Goal: Task Accomplishment & Management: Manage account settings

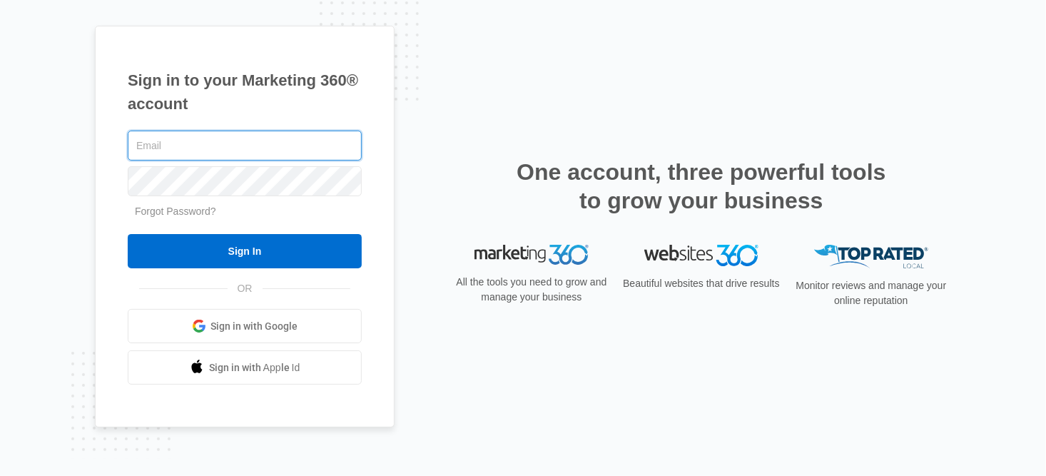
type input "[DOMAIN_NAME][EMAIL_ADDRESS][DOMAIN_NAME]"
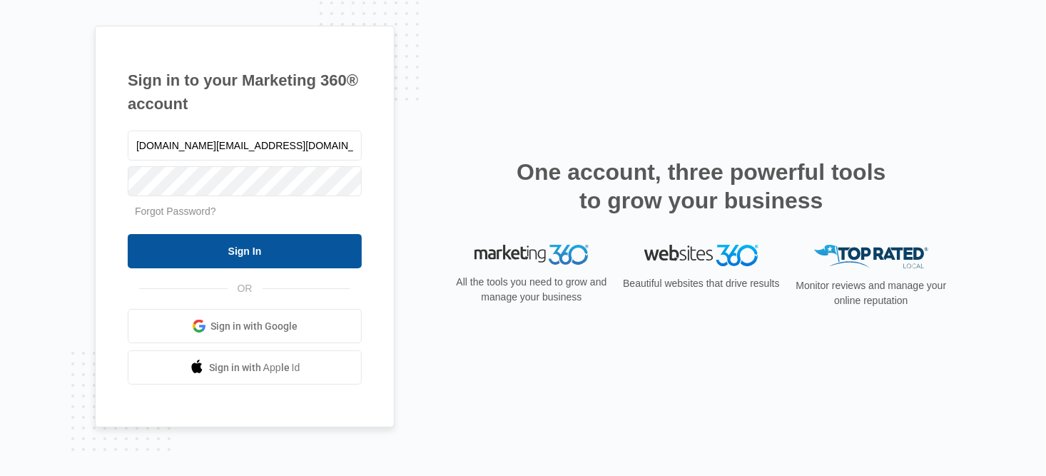
click at [220, 255] on input "Sign In" at bounding box center [245, 251] width 234 height 34
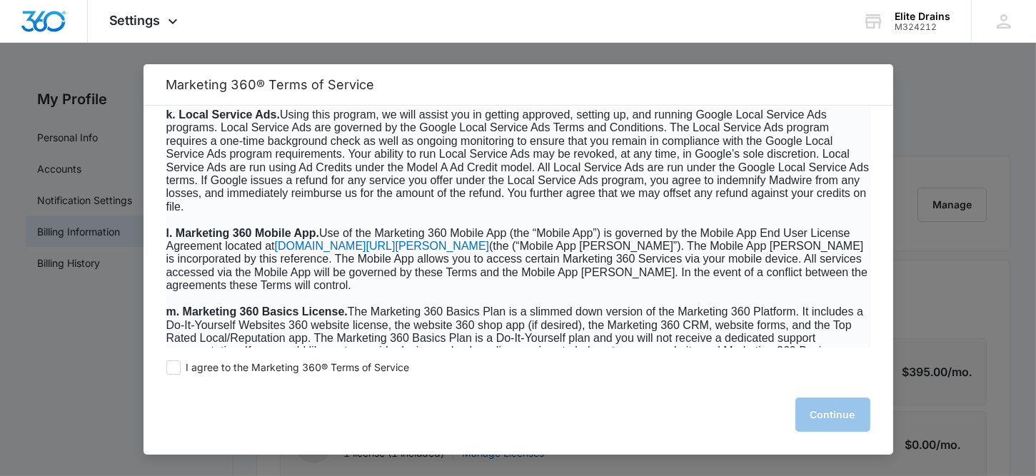
scroll to position [2141, 0]
drag, startPoint x: 177, startPoint y: 371, endPoint x: 225, endPoint y: 374, distance: 47.9
click at [177, 371] on span at bounding box center [173, 367] width 14 height 14
click at [177, 371] on input "I agree to the Marketing 360® Terms of Service" at bounding box center [173, 367] width 14 height 14
checkbox input "true"
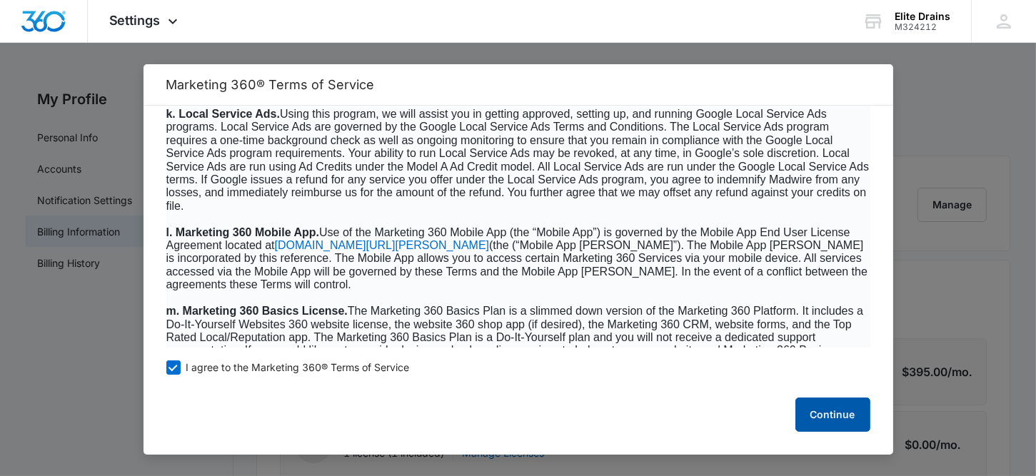
click at [814, 412] on button "Continue" at bounding box center [832, 415] width 75 height 34
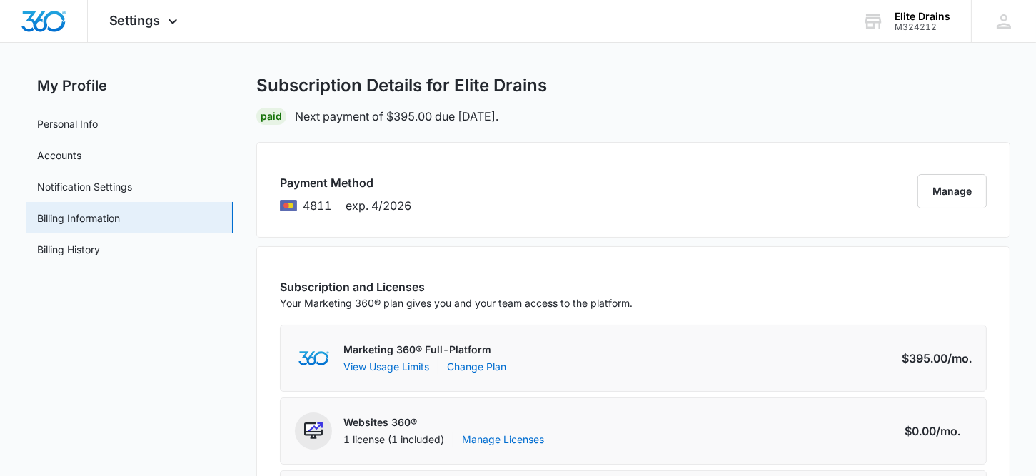
scroll to position [0, 0]
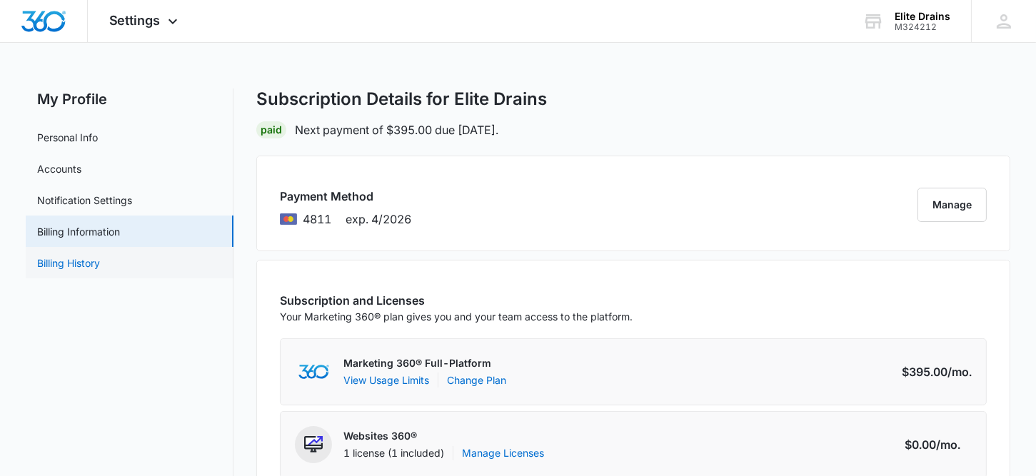
click at [74, 265] on link "Billing History" at bounding box center [68, 263] width 63 height 15
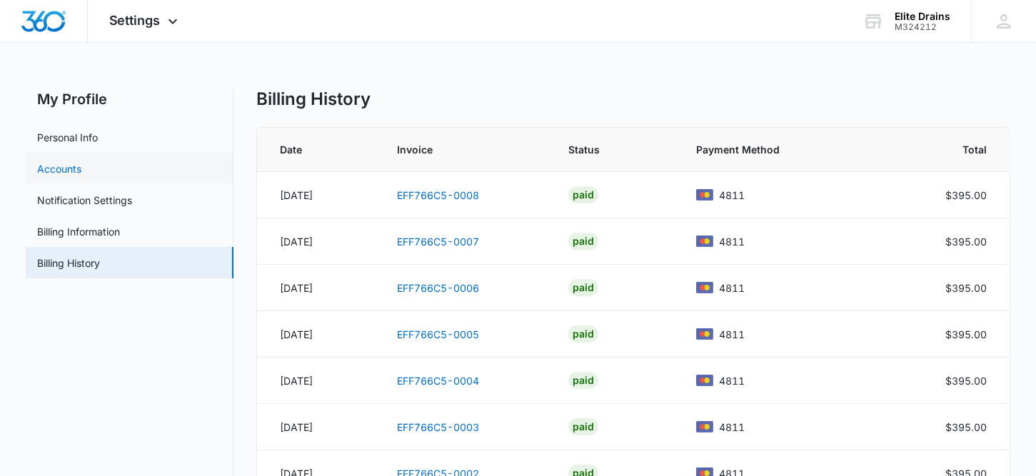
click at [59, 168] on link "Accounts" at bounding box center [59, 168] width 44 height 15
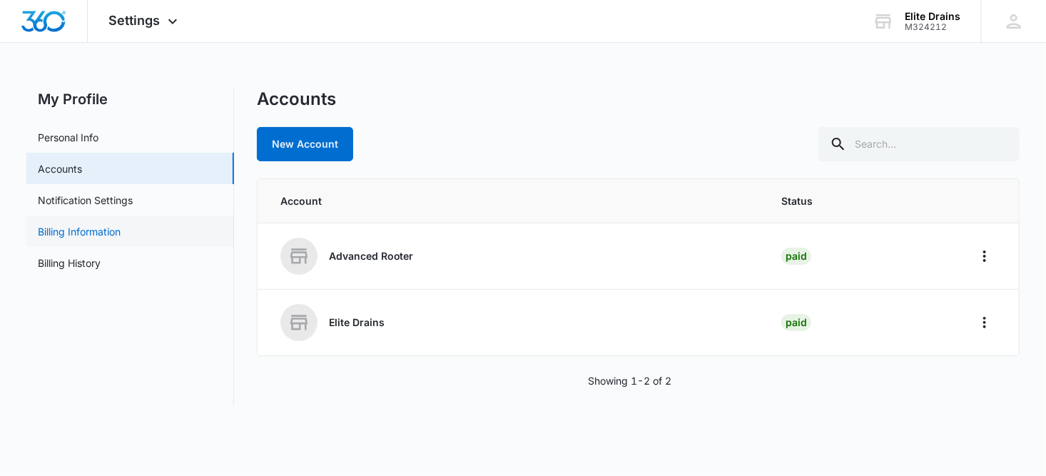
click at [66, 228] on link "Billing Information" at bounding box center [79, 231] width 83 height 15
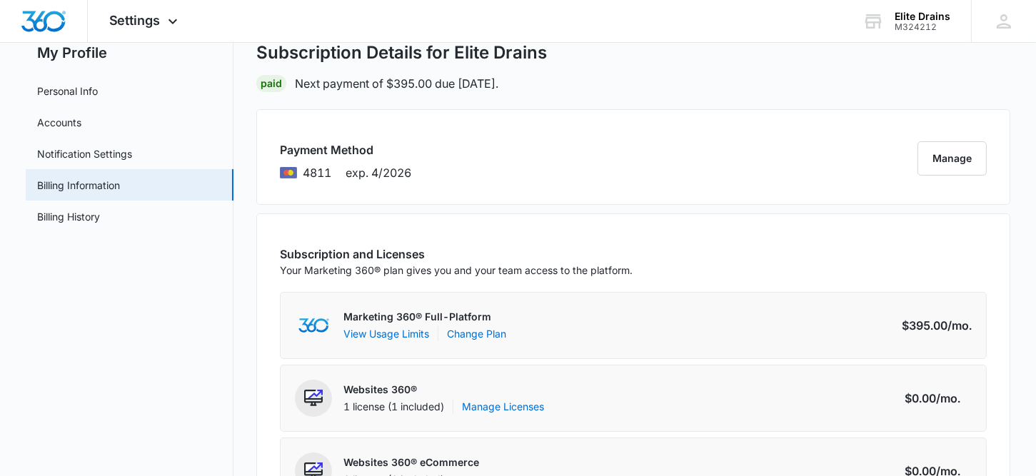
scroll to position [71, 0]
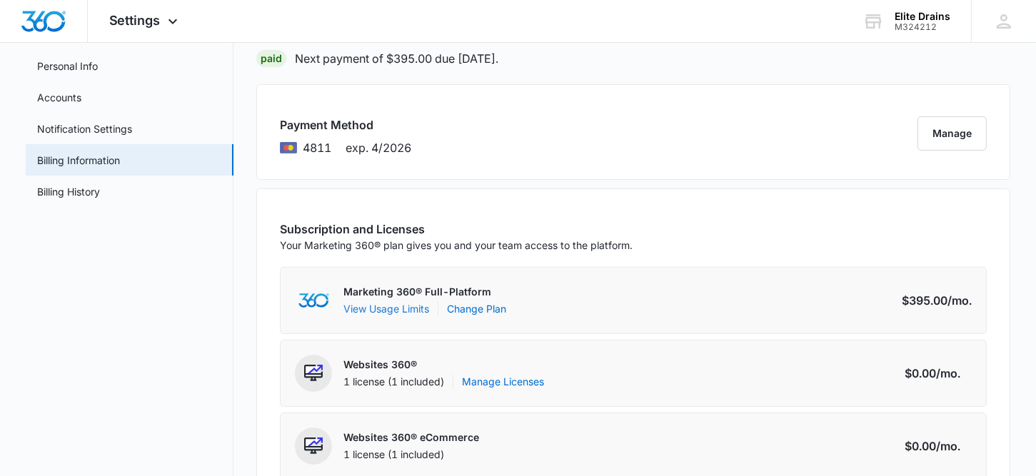
click at [380, 309] on button "View Usage Limits" at bounding box center [386, 308] width 86 height 15
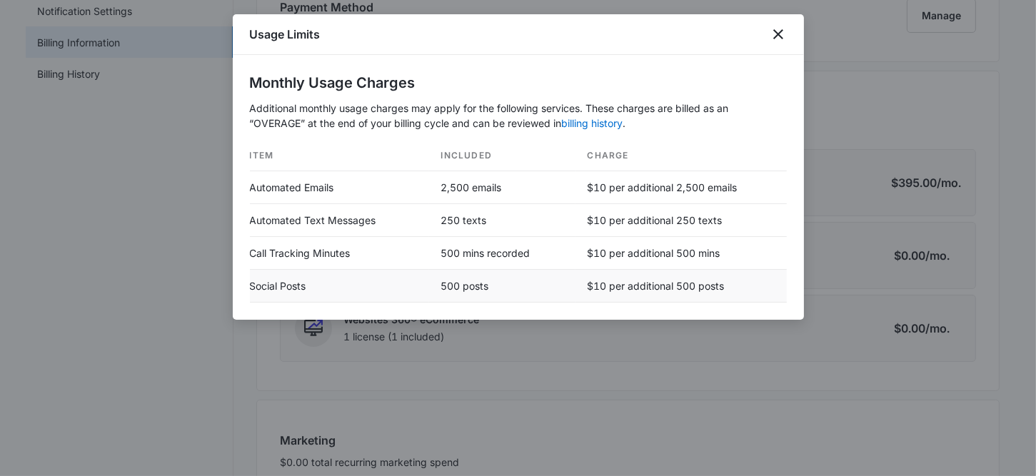
scroll to position [214, 0]
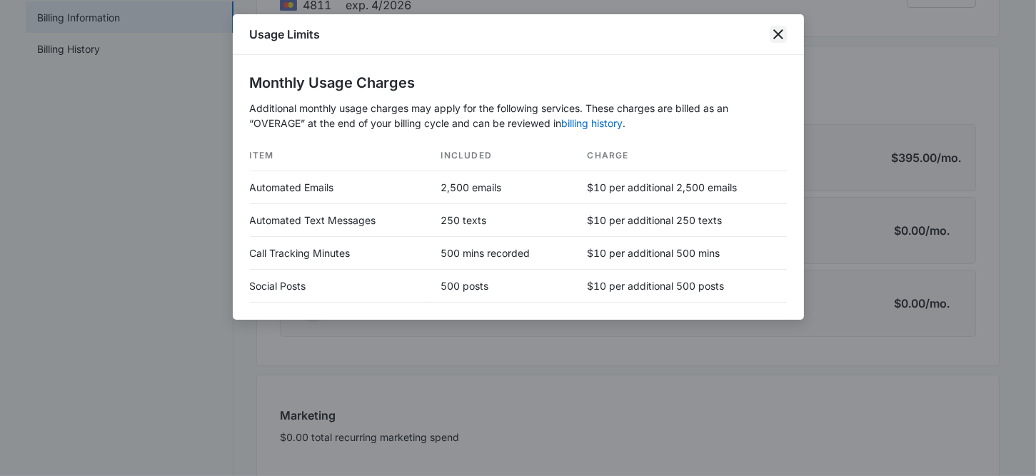
click at [782, 30] on icon "close" at bounding box center [778, 34] width 10 height 10
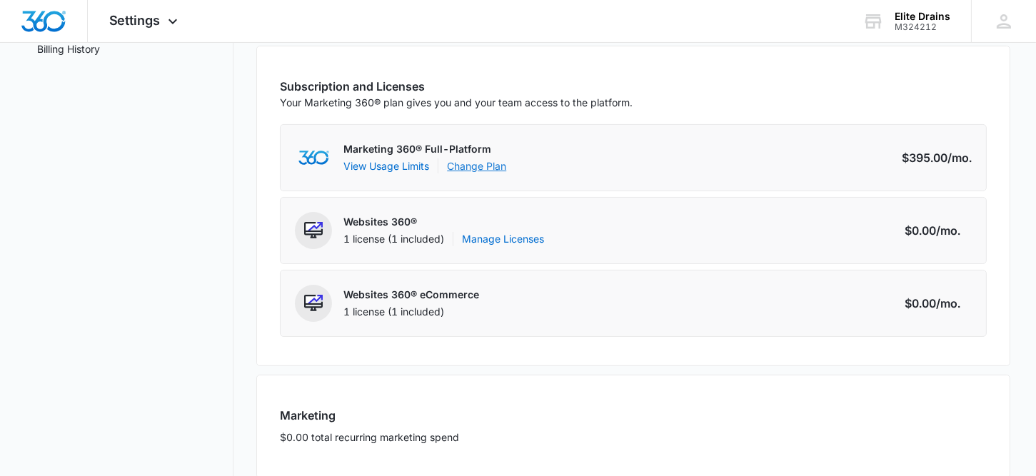
click at [478, 166] on link "Change Plan" at bounding box center [476, 165] width 59 height 15
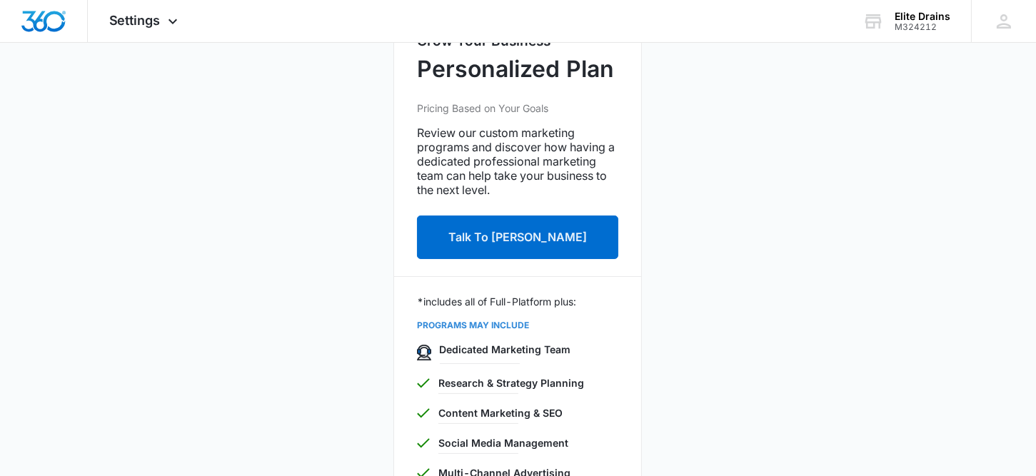
scroll to position [46, 0]
